Goal: Find specific page/section: Find specific page/section

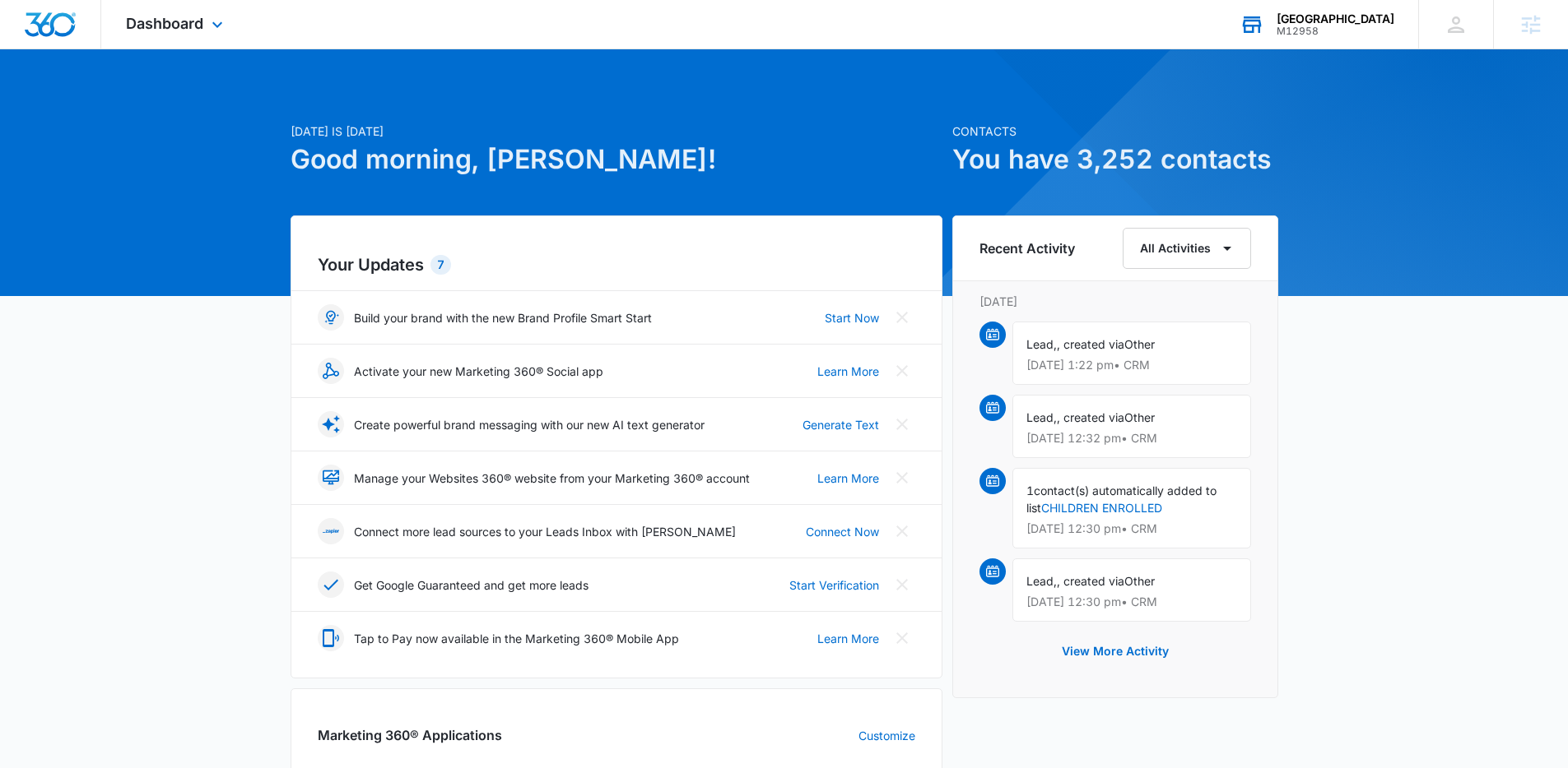
click at [1279, 26] on div "M12958" at bounding box center [1335, 31] width 117 height 12
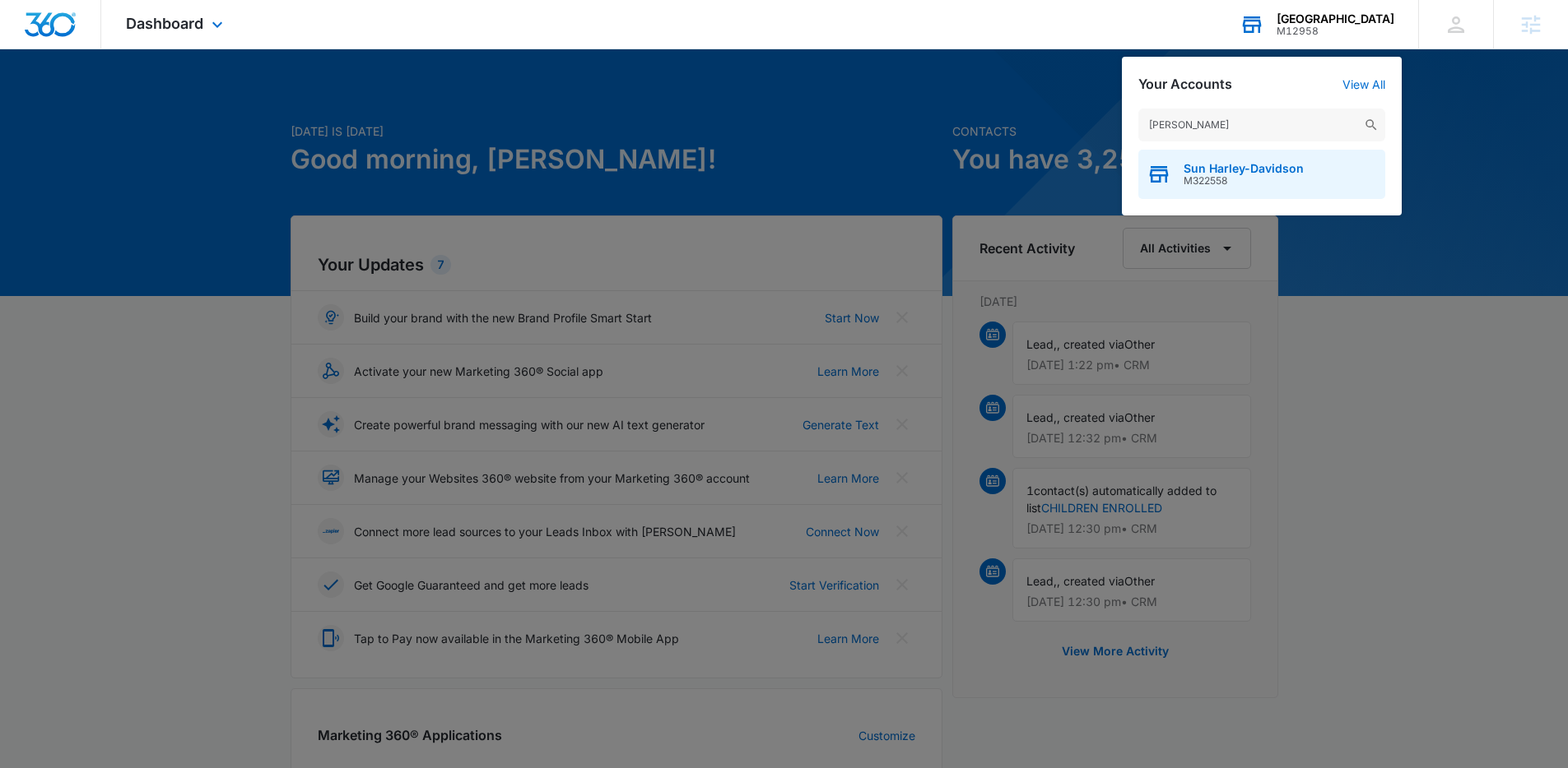
type input "[PERSON_NAME]"
click at [1214, 170] on span "Sun Harley-Davidson" at bounding box center [1243, 169] width 120 height 13
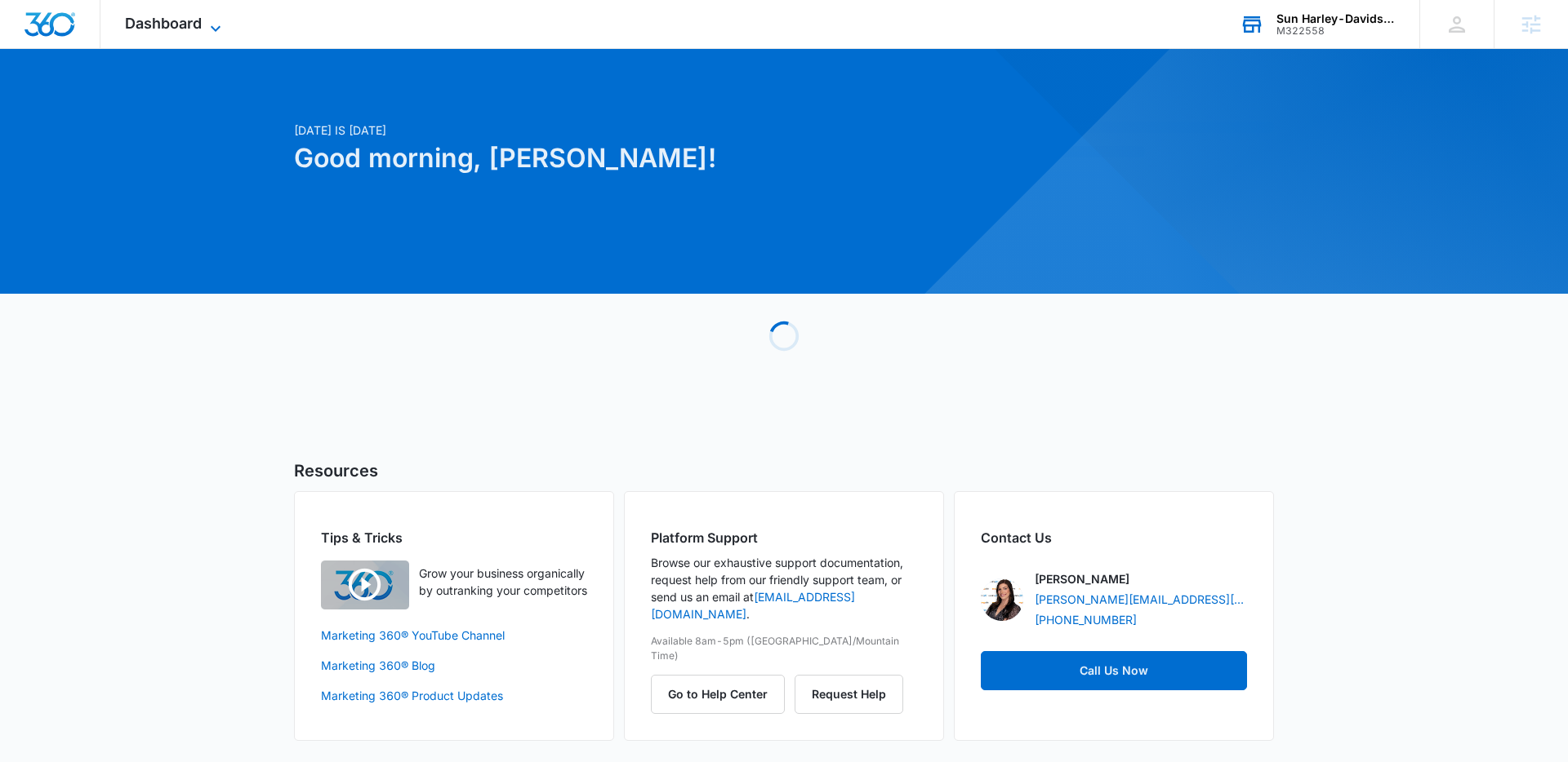
click at [165, 29] on span "Dashboard" at bounding box center [163, 23] width 77 height 17
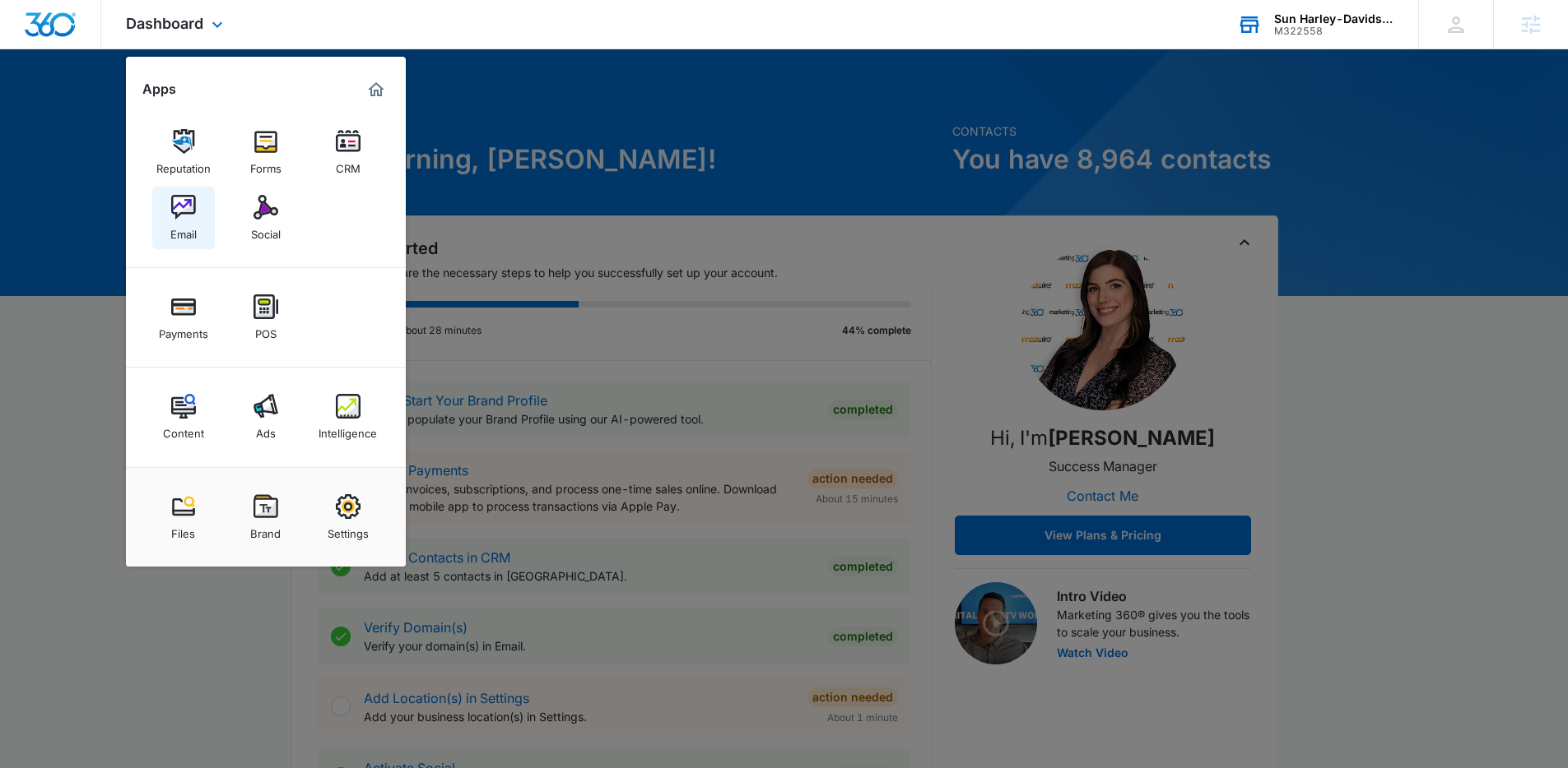
click at [190, 207] on img at bounding box center [184, 208] width 25 height 25
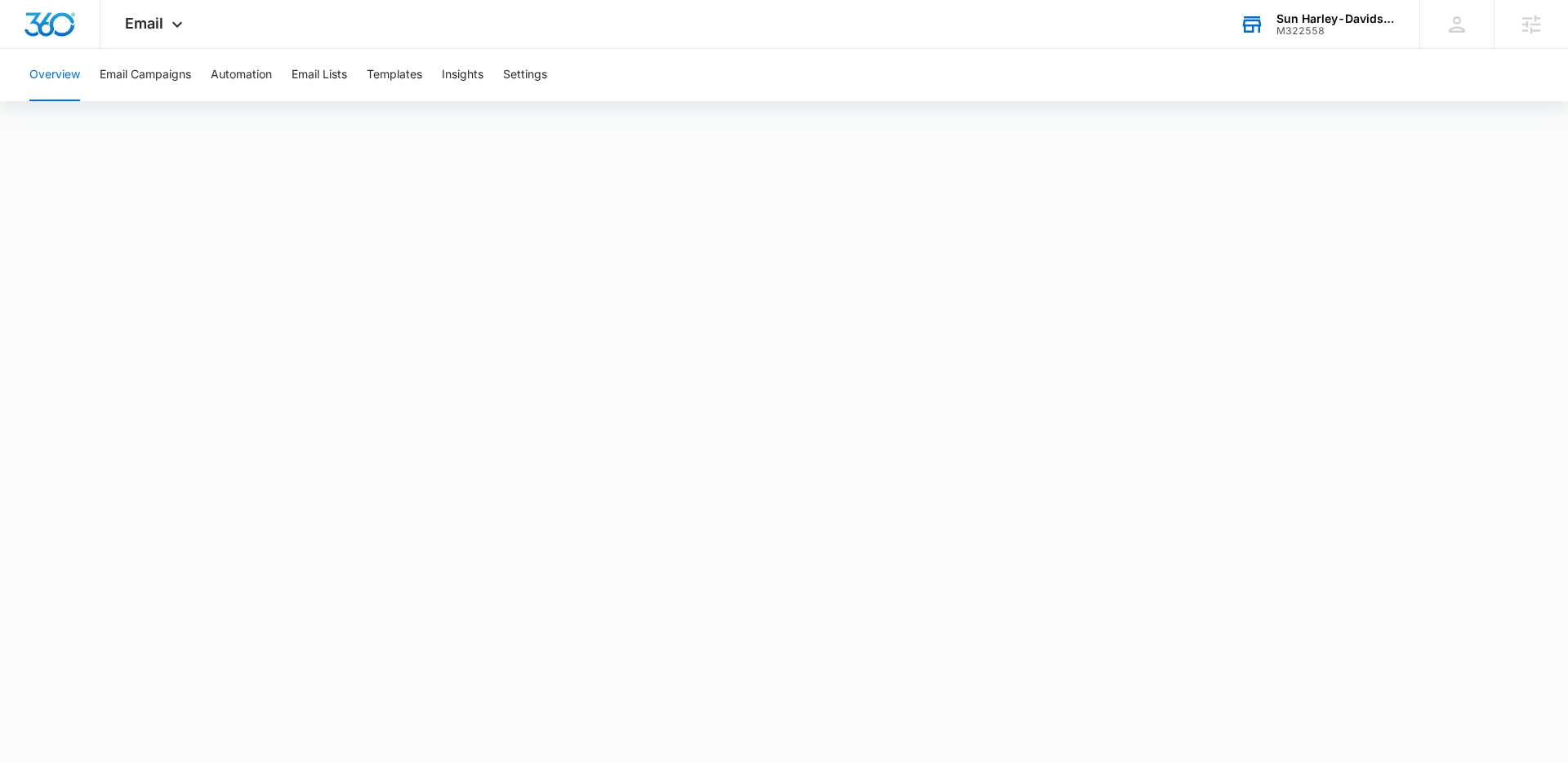
click at [1261, 31] on icon at bounding box center [1252, 25] width 25 height 25
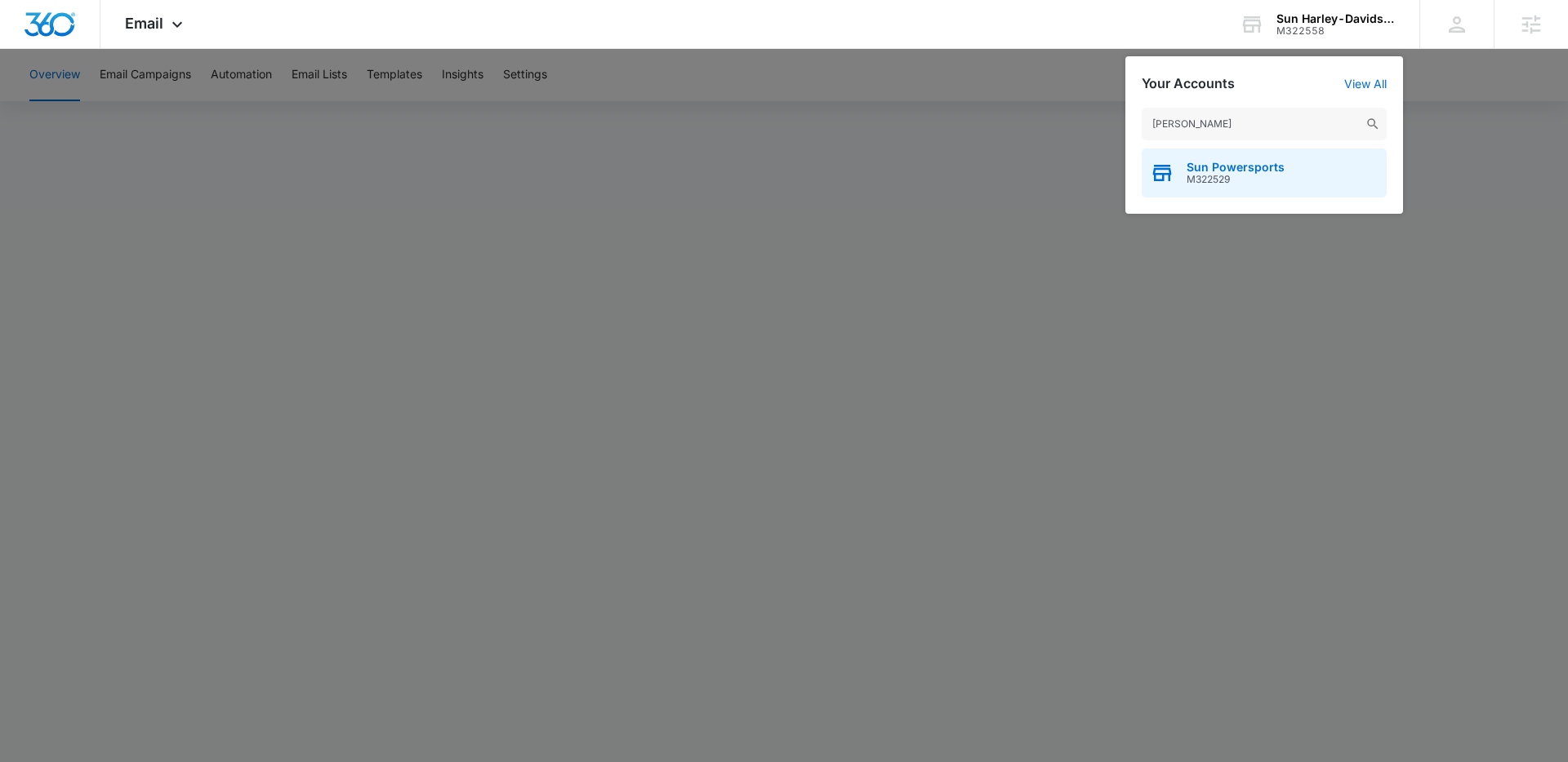
type input "[PERSON_NAME]"
click at [1218, 170] on span "Sun Powersports" at bounding box center [1235, 167] width 98 height 13
